Goal: Navigation & Orientation: Find specific page/section

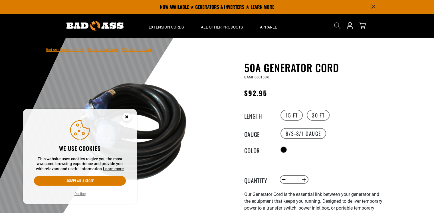
click at [127, 118] on icon "Cookie Consent" at bounding box center [127, 117] width 2 height 2
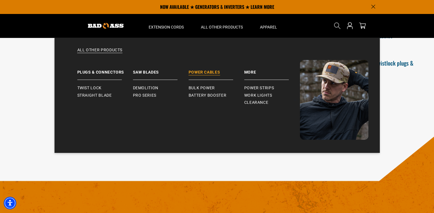
scroll to position [257, 0]
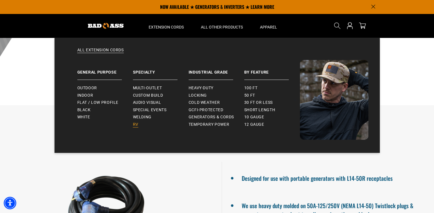
click at [133, 125] on span "RV" at bounding box center [135, 124] width 5 height 5
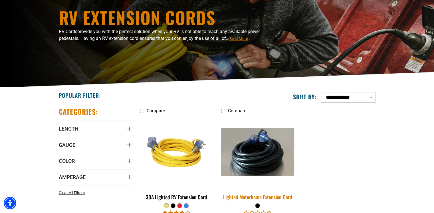
scroll to position [143, 0]
